Goal: Register for event/course

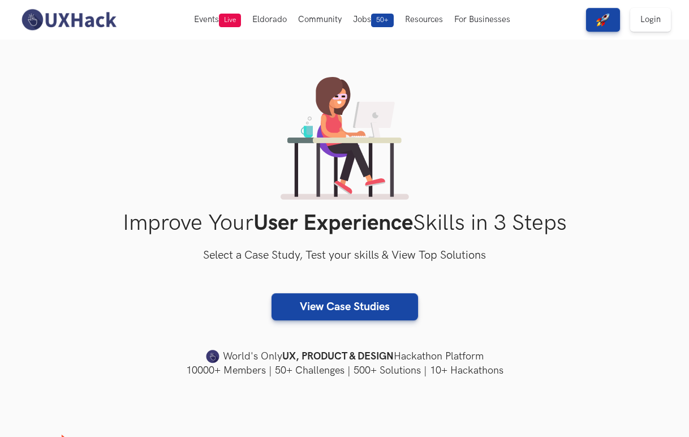
scroll to position [7, 0]
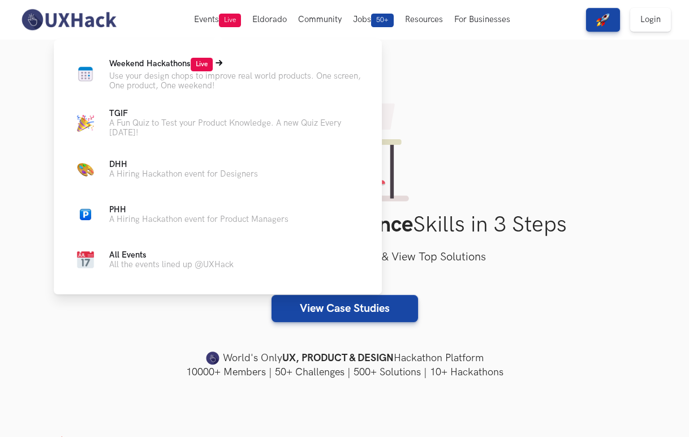
click at [179, 61] on span "Weekend Hackathons Live" at bounding box center [161, 64] width 104 height 10
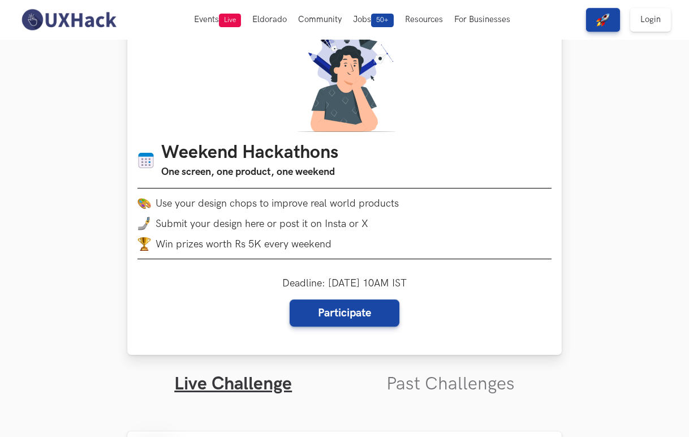
scroll to position [42, 0]
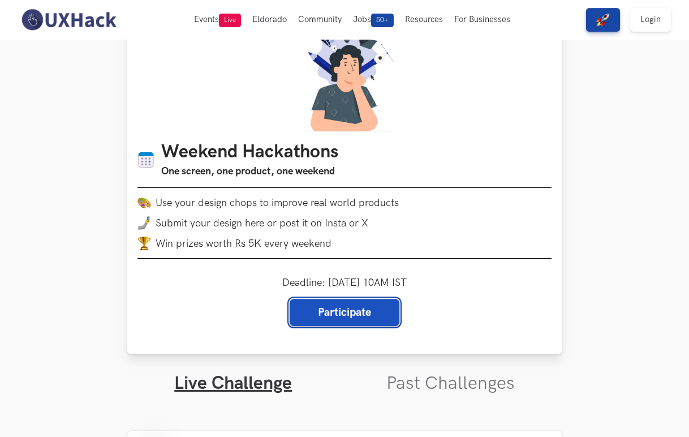
click at [341, 309] on link "Participate" at bounding box center [345, 312] width 110 height 27
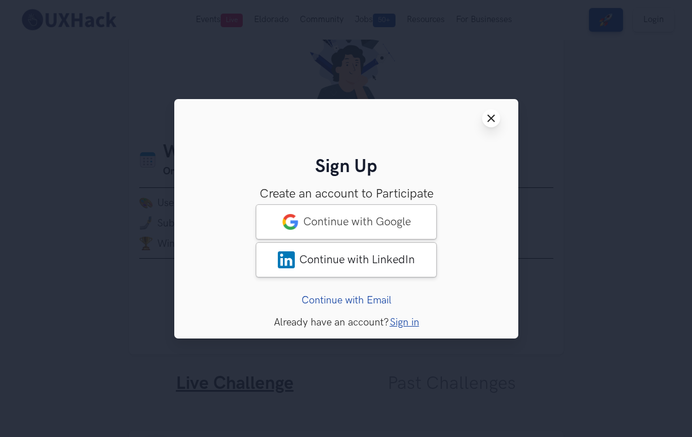
click at [485, 115] on button "Close modal window" at bounding box center [491, 118] width 18 height 18
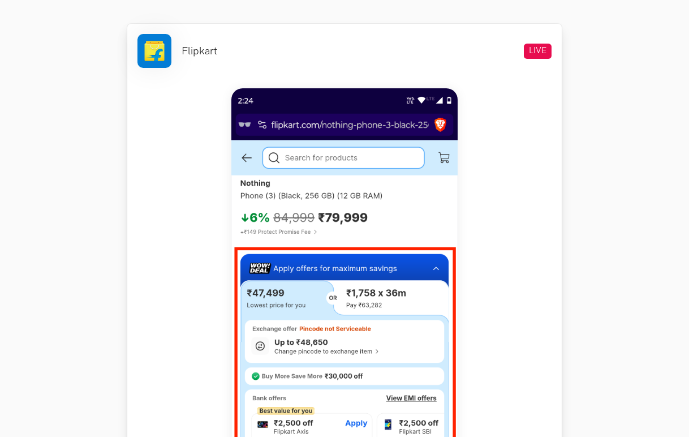
scroll to position [467, 0]
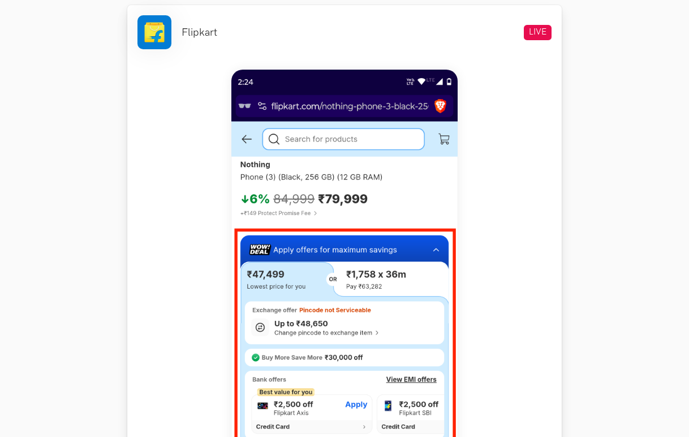
click at [312, 244] on img at bounding box center [344, 321] width 226 height 503
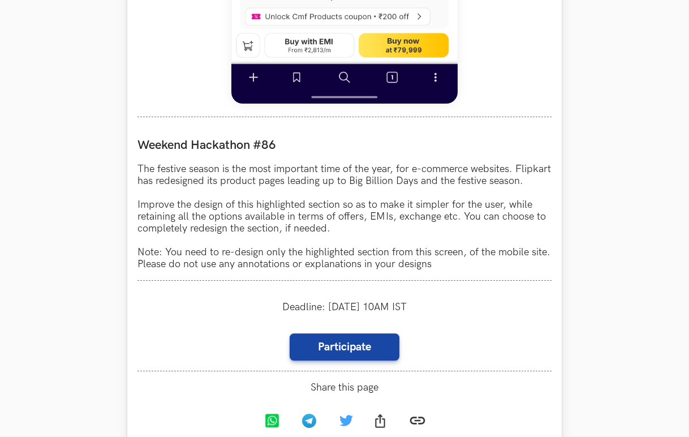
scroll to position [1017, 0]
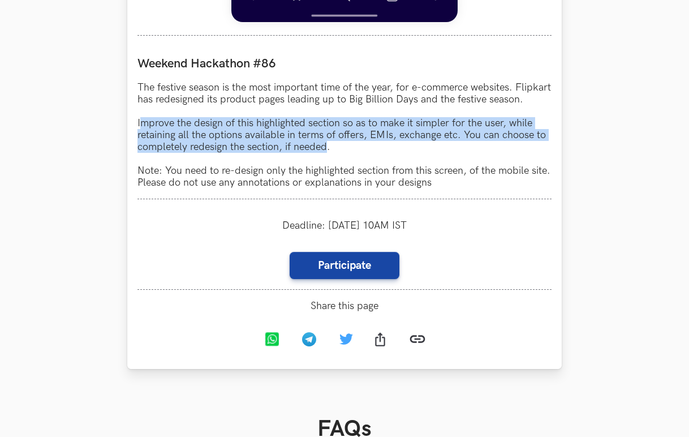
drag, startPoint x: 152, startPoint y: 133, endPoint x: 327, endPoint y: 155, distance: 176.1
click at [327, 155] on p "The festive season is the most important time of the year, for e-commerce websi…" at bounding box center [344, 134] width 414 height 107
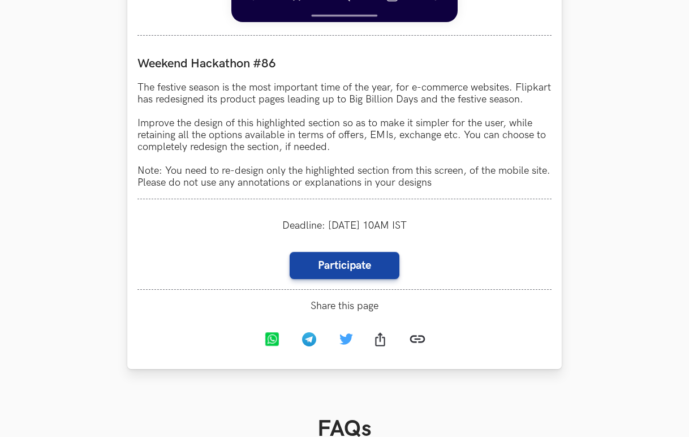
click at [347, 154] on p "The festive season is the most important time of the year, for e-commerce websi…" at bounding box center [344, 134] width 414 height 107
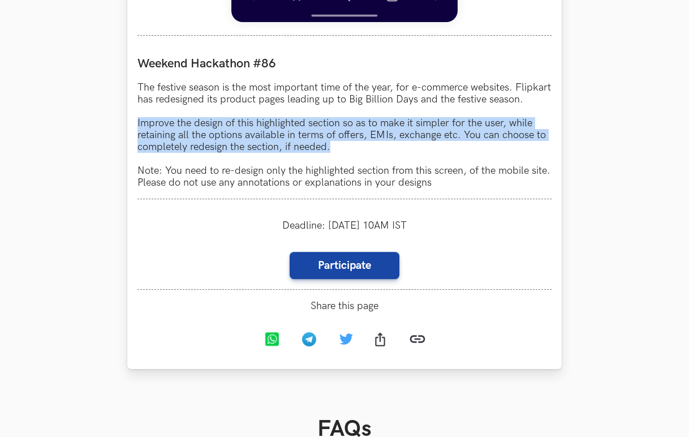
drag, startPoint x: 334, startPoint y: 159, endPoint x: 137, endPoint y: 132, distance: 198.7
click at [137, 132] on p "The festive season is the most important time of the year, for e-commerce websi…" at bounding box center [344, 134] width 414 height 107
copy p "Improve the design of this highlighted section so as to make it simpler for the…"
